Goal: Find specific page/section: Find specific page/section

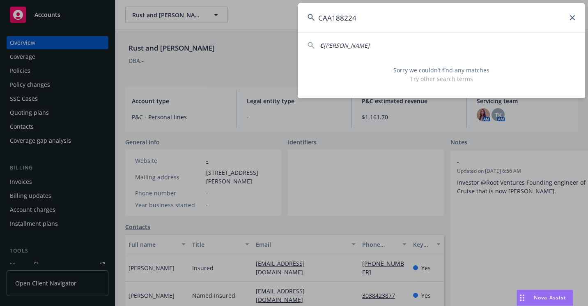
type input "CAA188224"
